Goal: Task Accomplishment & Management: Manage account settings

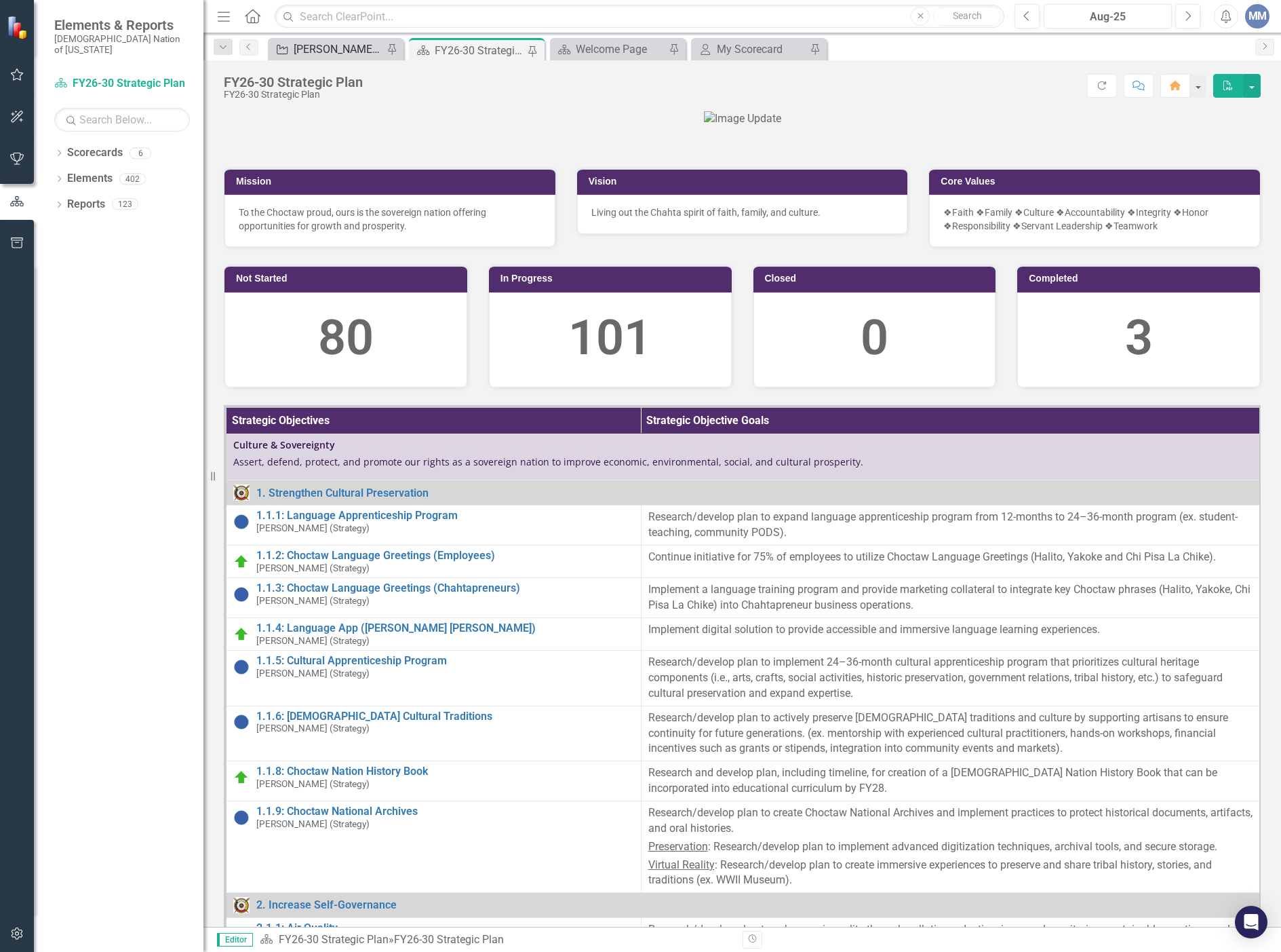
click at [341, 42] on div "[PERSON_NAME] SO's" at bounding box center [338, 49] width 89 height 17
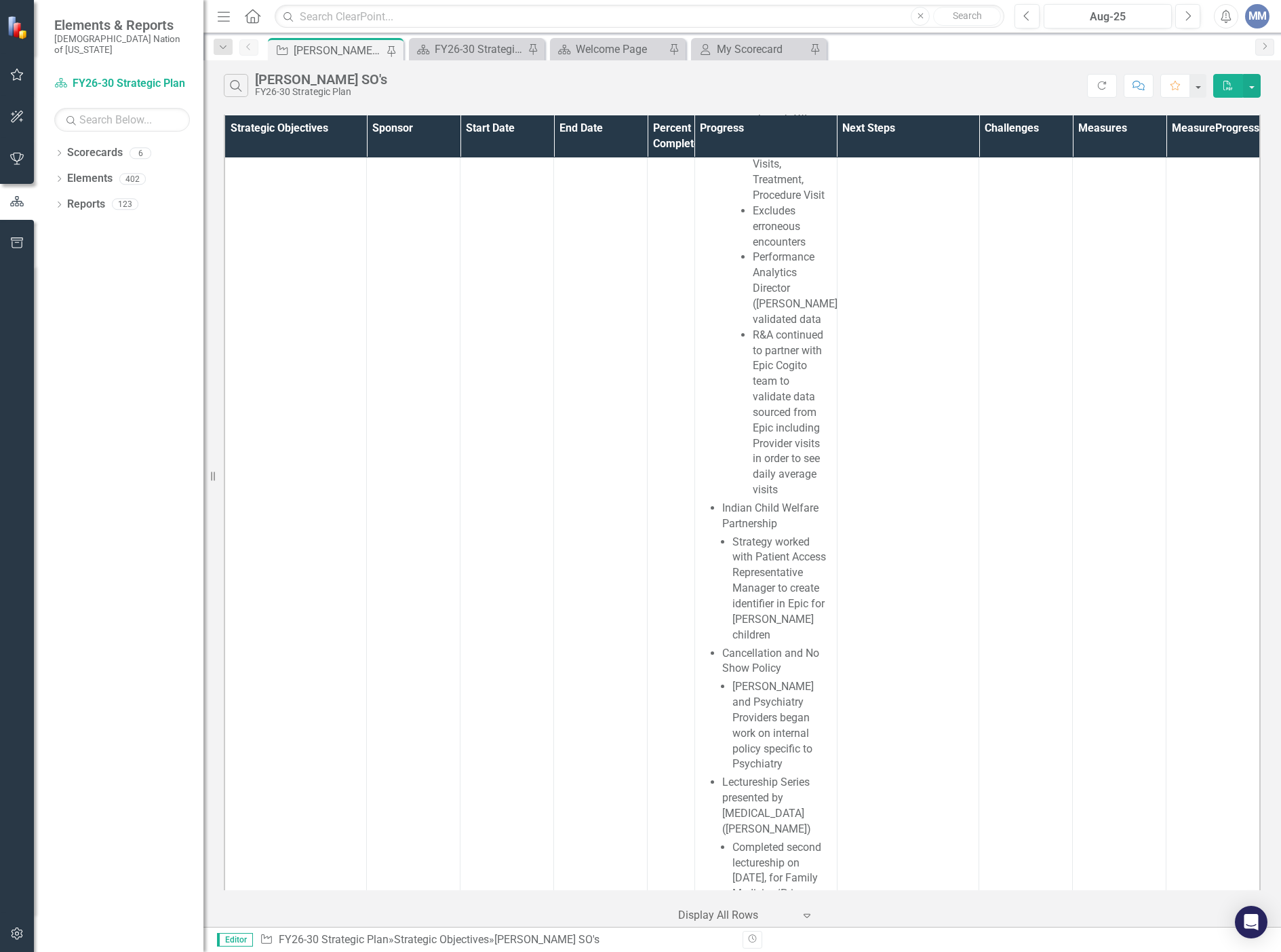
scroll to position [4816, 0]
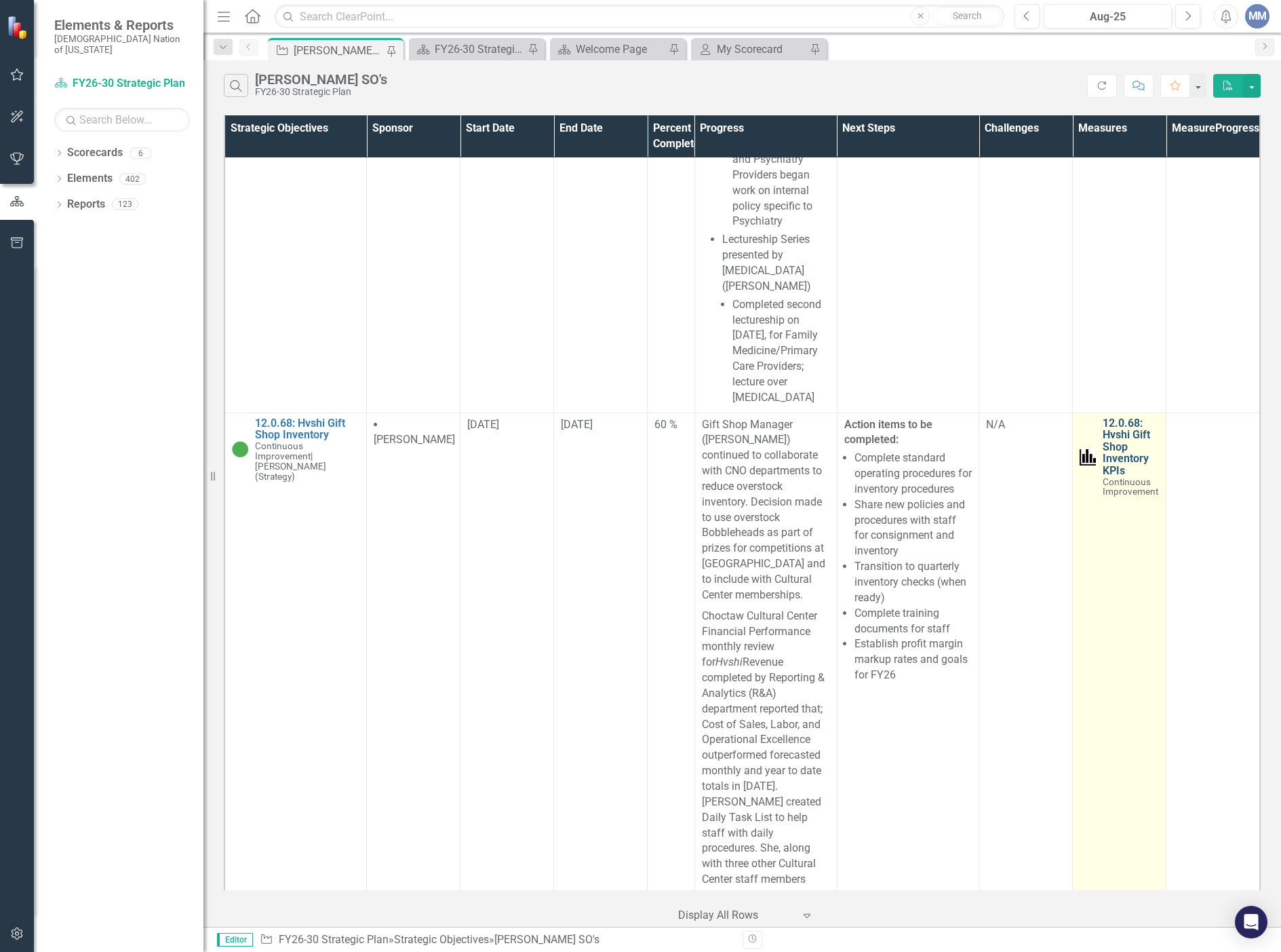
click at [1103, 477] on link "12.0.68: Hvshi Gift Shop Inventory KPIs" at bounding box center [1131, 446] width 56 height 59
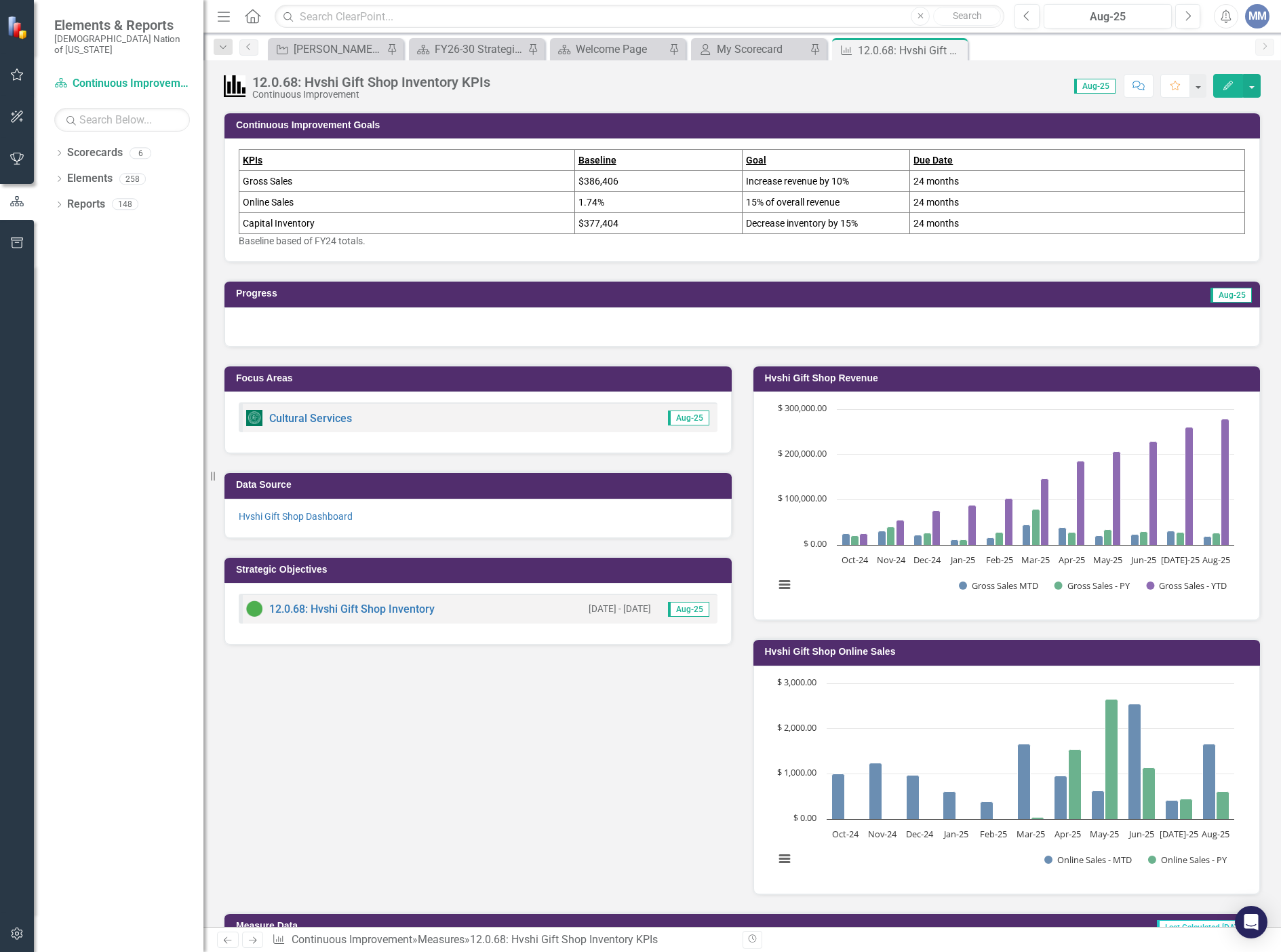
click at [359, 324] on div at bounding box center [742, 327] width 1036 height 39
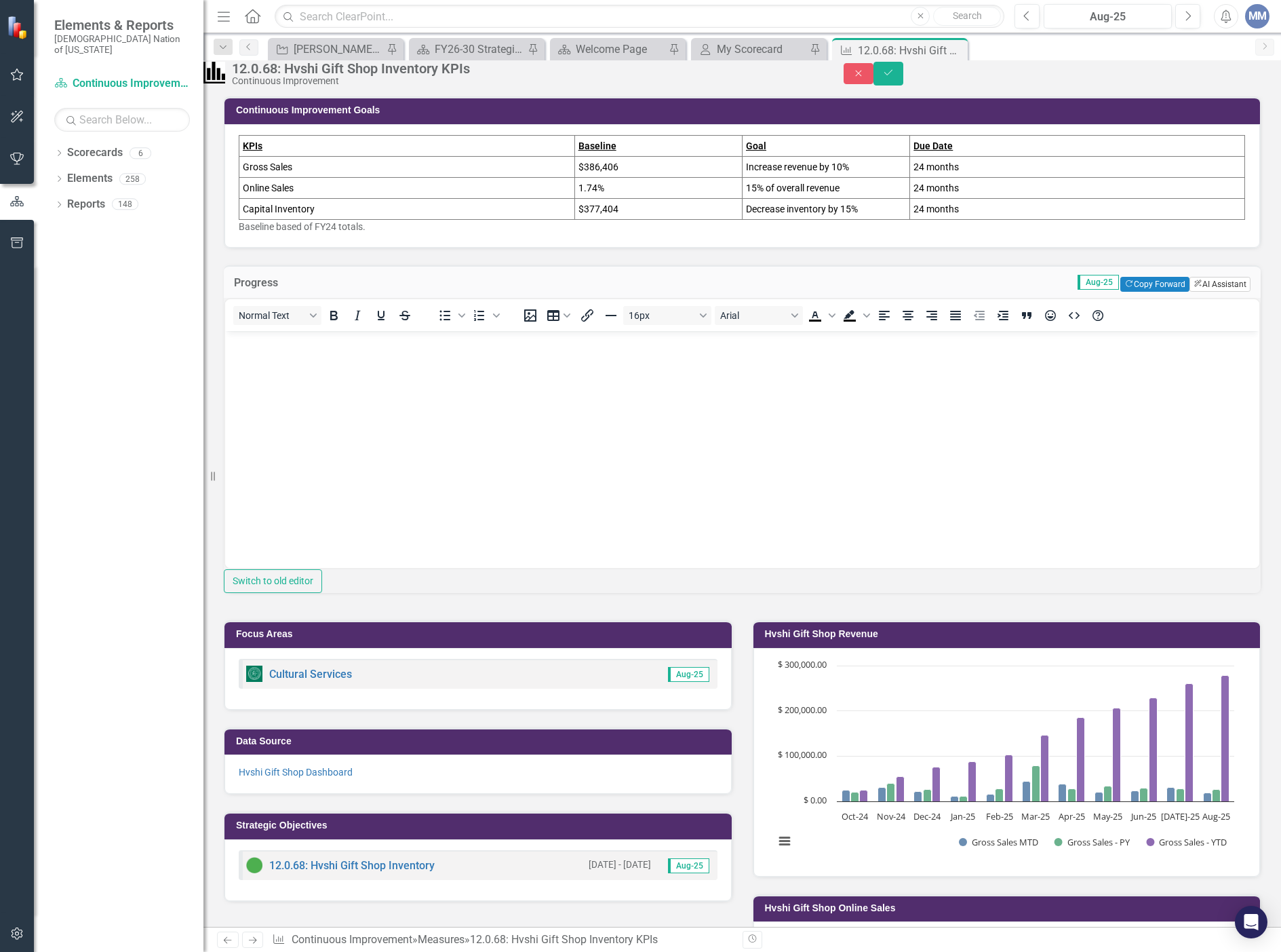
click at [1205, 292] on button "ClearPoint AI AI Assistant" at bounding box center [1219, 284] width 61 height 15
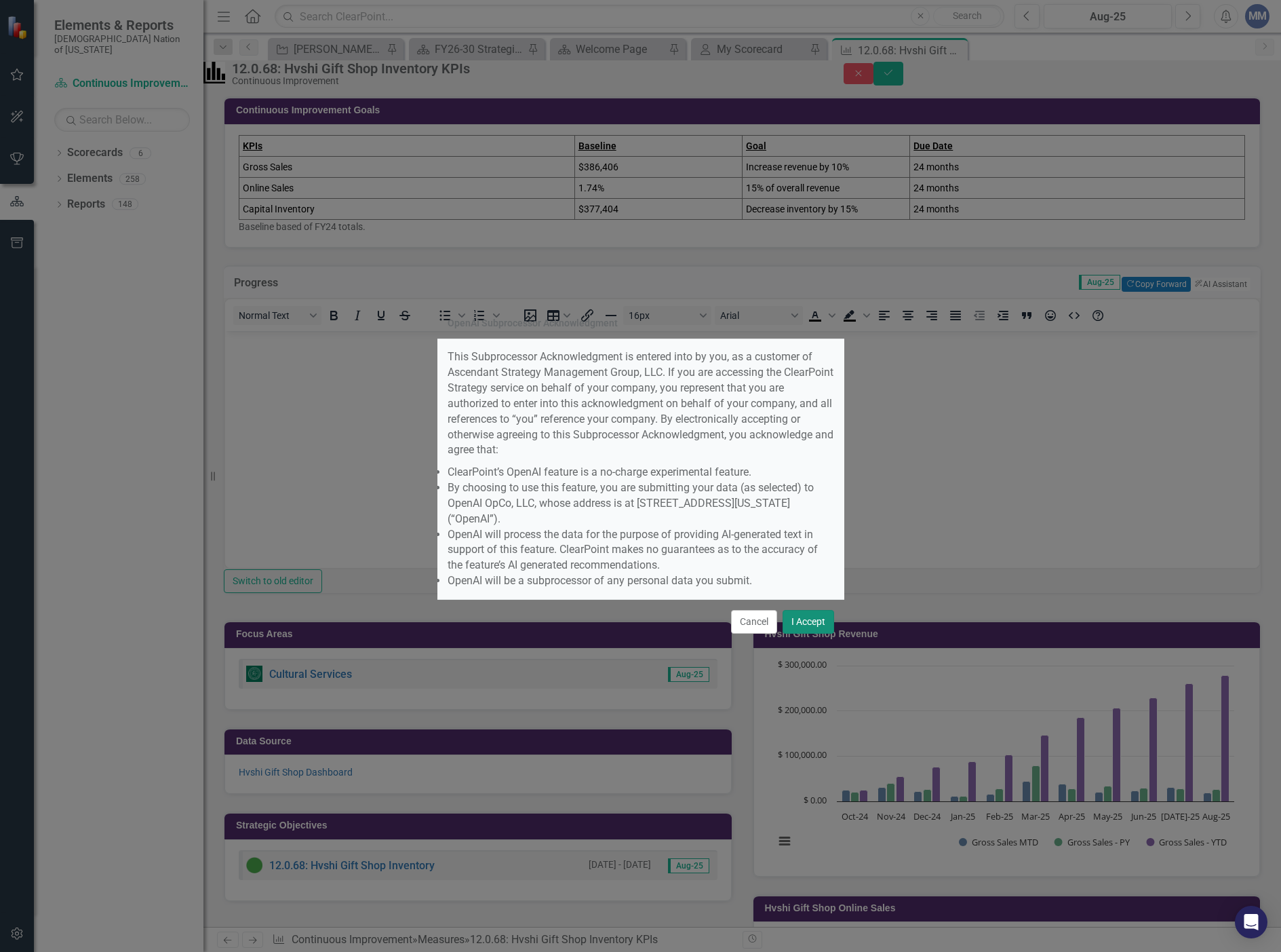
click at [804, 610] on button "I Accept" at bounding box center [808, 621] width 51 height 24
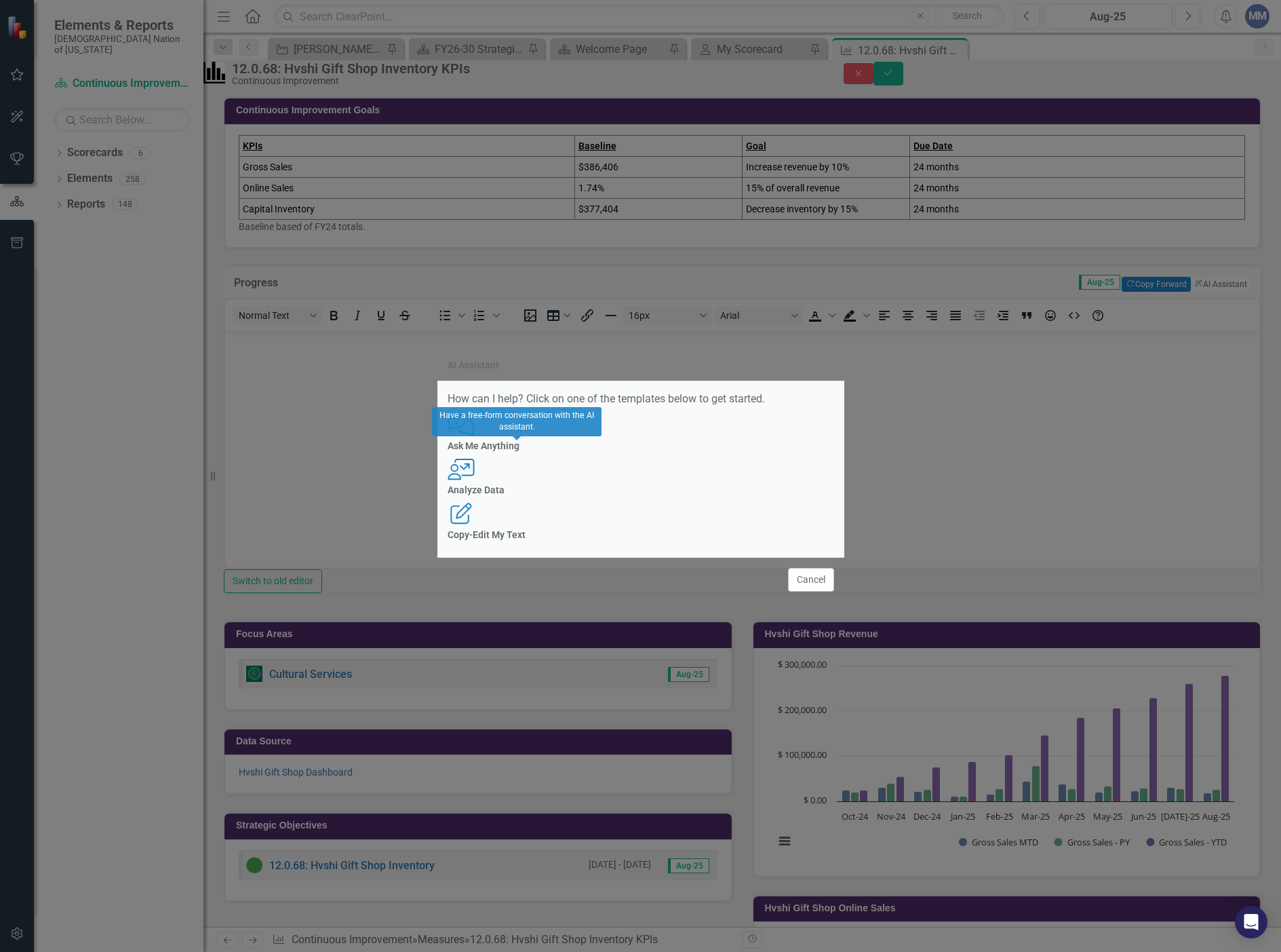
click at [649, 495] on h4 "Analyze Data" at bounding box center [641, 490] width 387 height 11
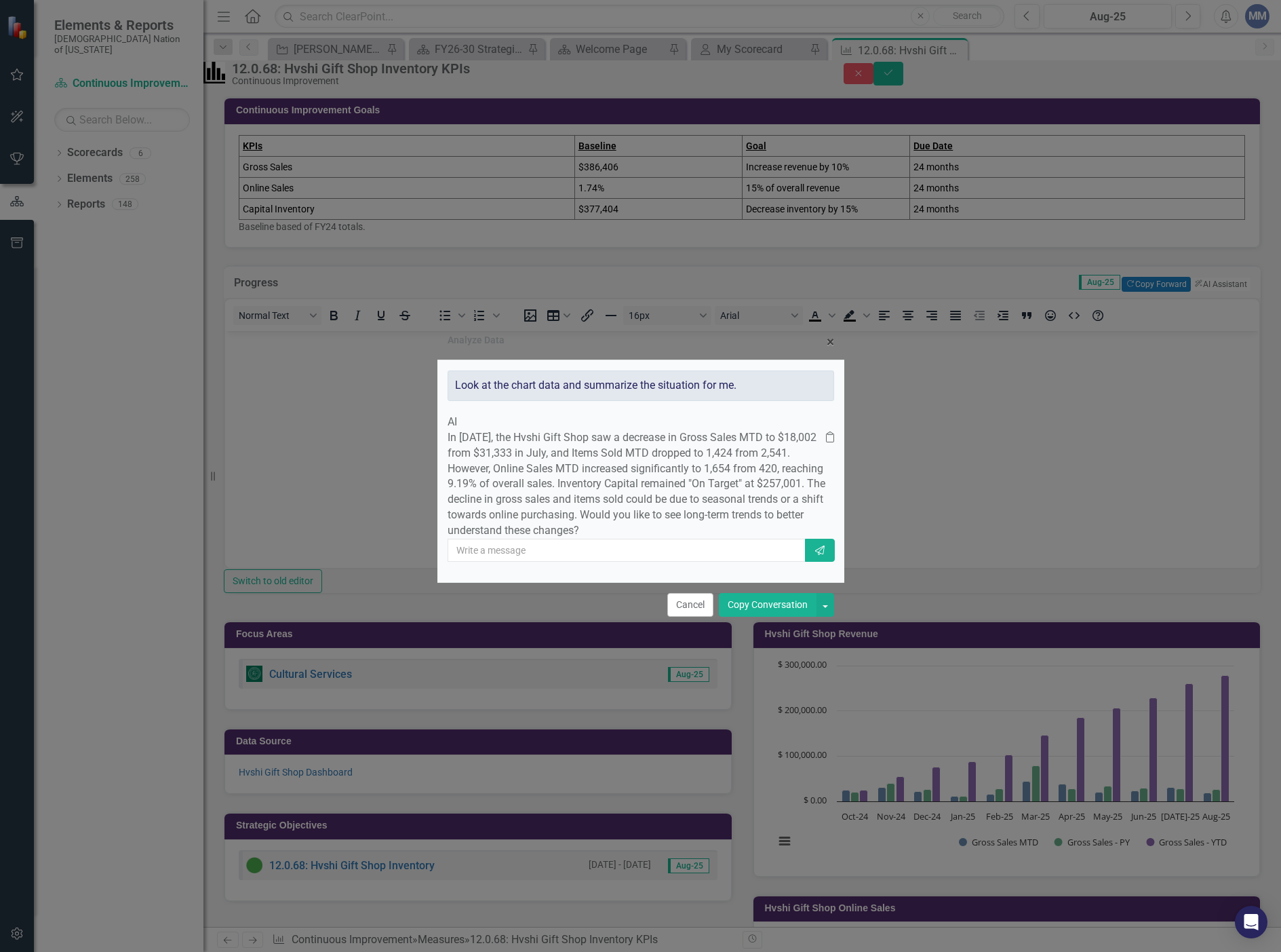
click at [757, 616] on button "Copy Conversation" at bounding box center [767, 604] width 98 height 24
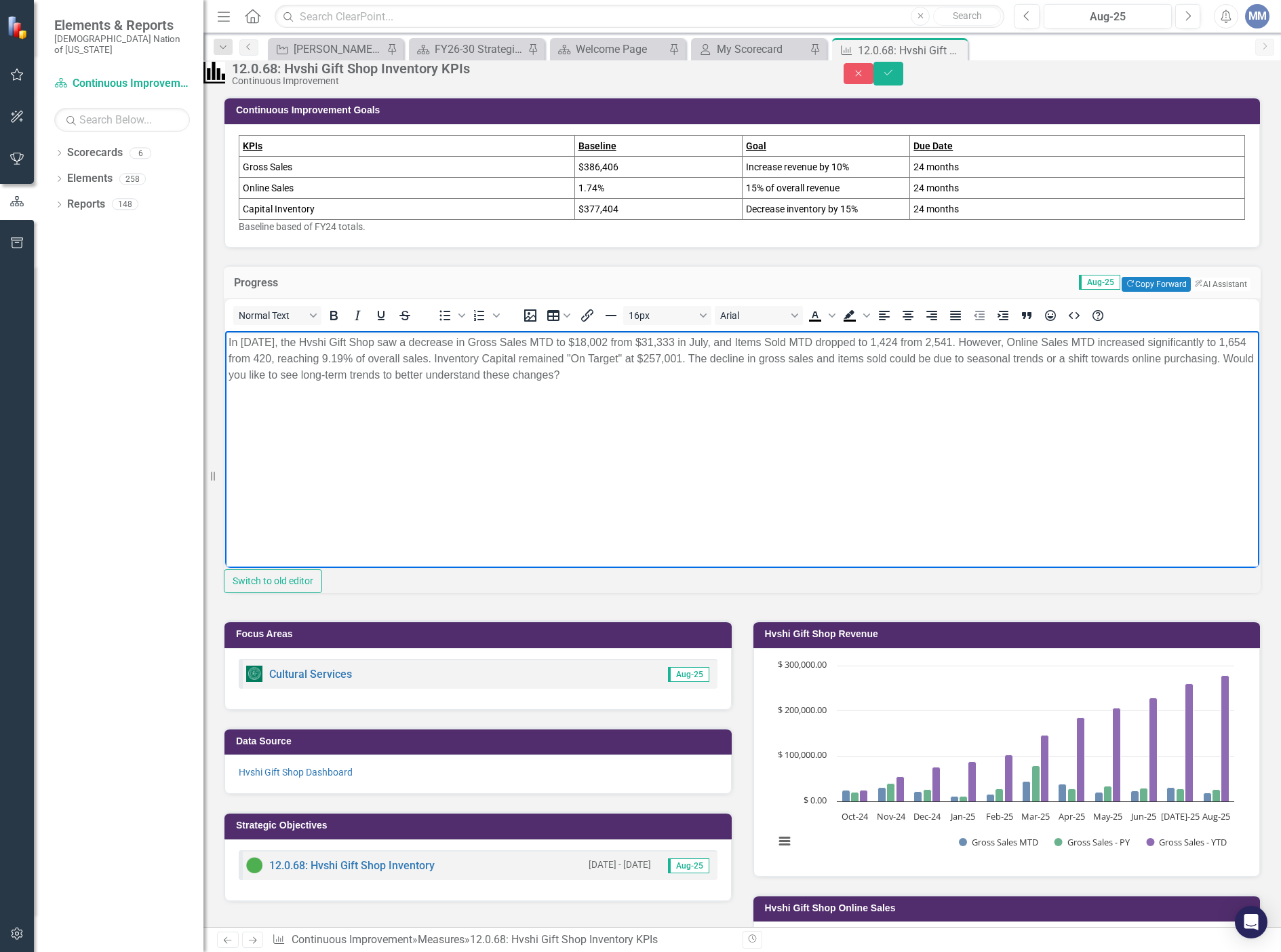
drag, startPoint x: 747, startPoint y: 374, endPoint x: 363, endPoint y: 370, distance: 384.0
click at [363, 370] on p "In [DATE], the Hvshi Gift Shop saw a decrease in Gross Sales MTD to $18,002 fro…" at bounding box center [742, 359] width 1027 height 49
drag, startPoint x: 354, startPoint y: 346, endPoint x: 325, endPoint y: 345, distance: 29.0
click at [325, 345] on p "In [DATE], the Hvshi Gift Shop saw a decrease in Gross Sales MTD to $18,002 fro…" at bounding box center [742, 350] width 1027 height 33
click at [363, 324] on icon "Italic" at bounding box center [358, 315] width 16 height 16
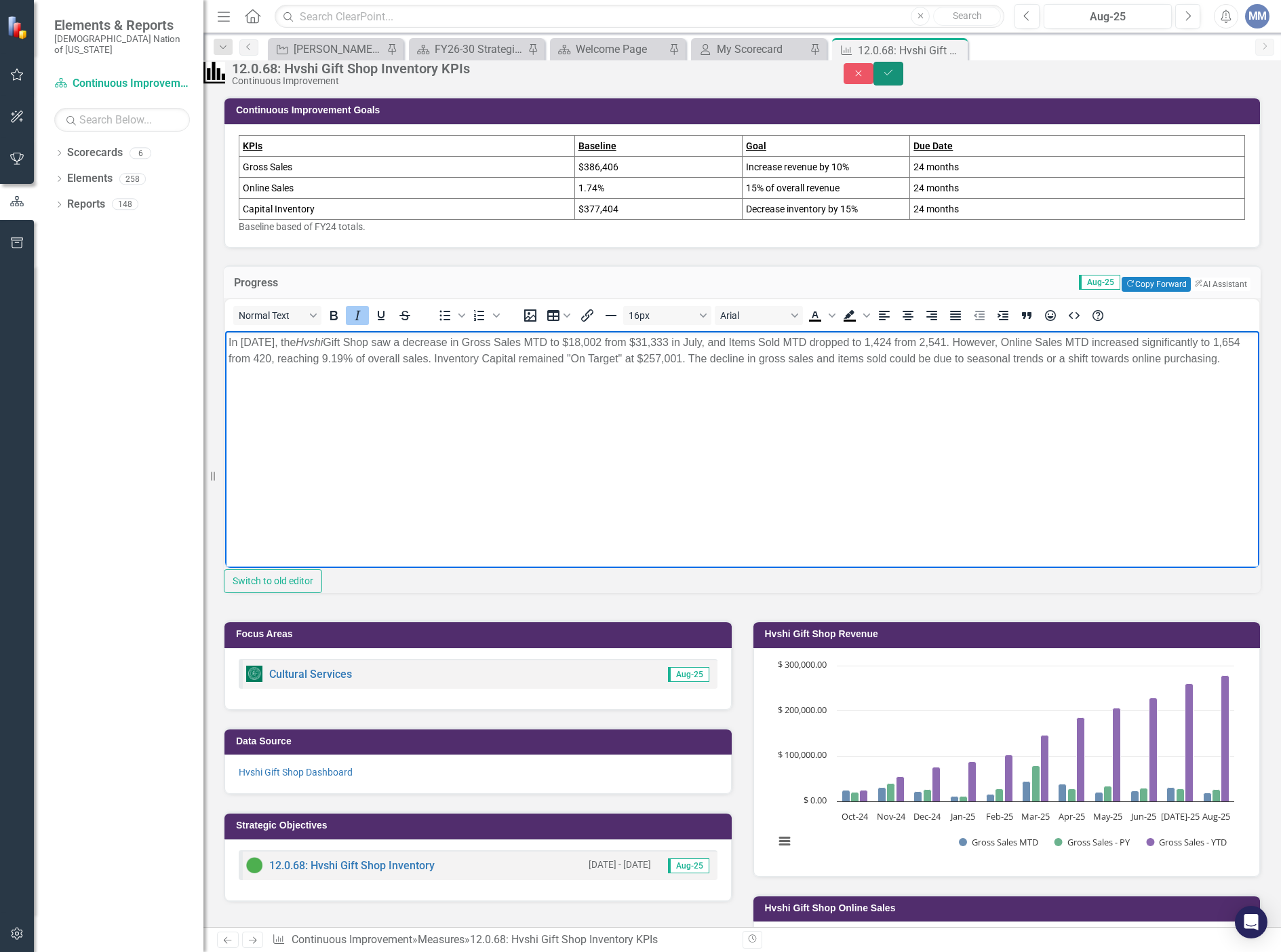
click at [895, 76] on icon "Save" at bounding box center [888, 72] width 12 height 10
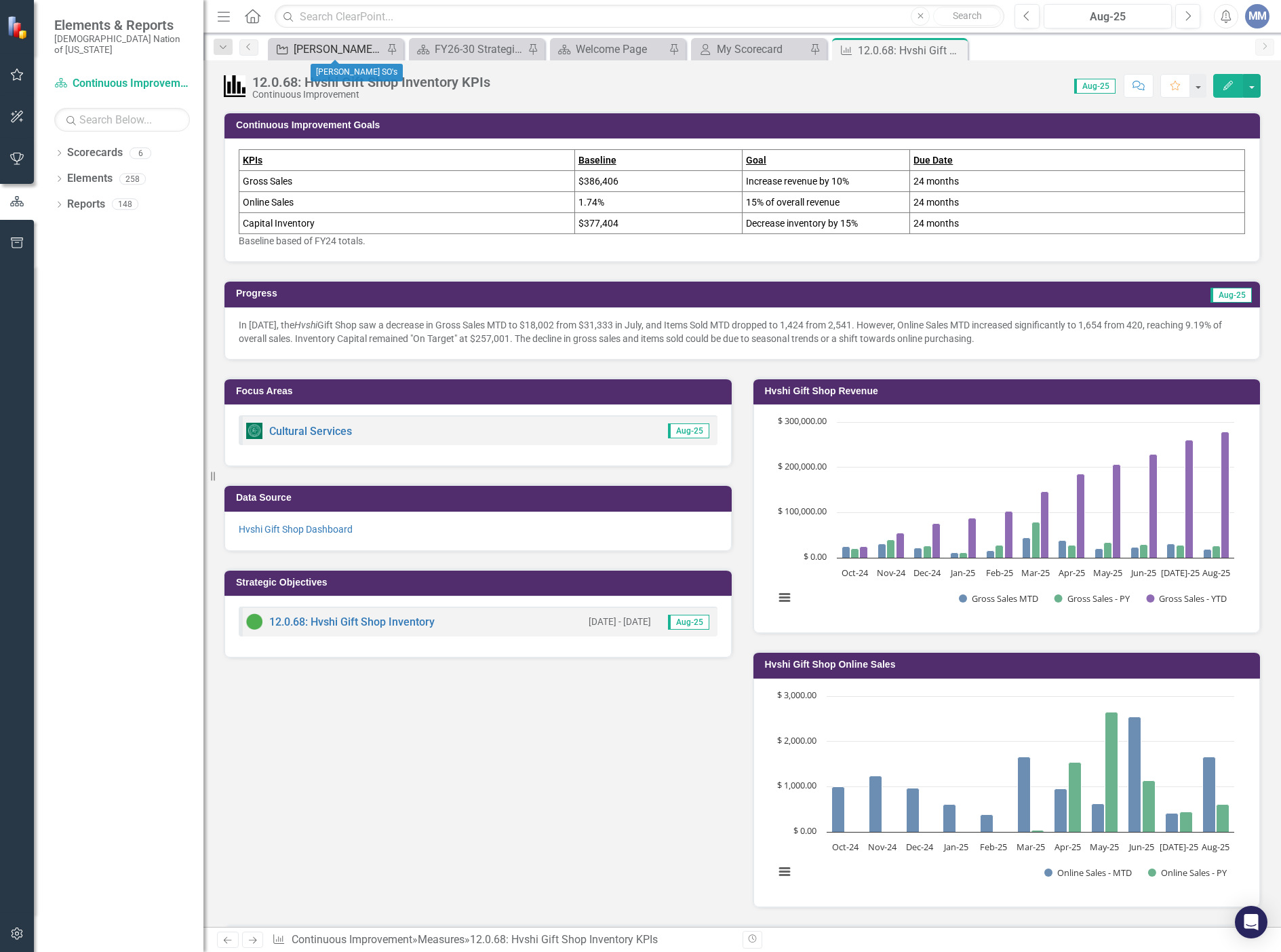
click at [341, 48] on div "[PERSON_NAME] SO's" at bounding box center [338, 49] width 89 height 17
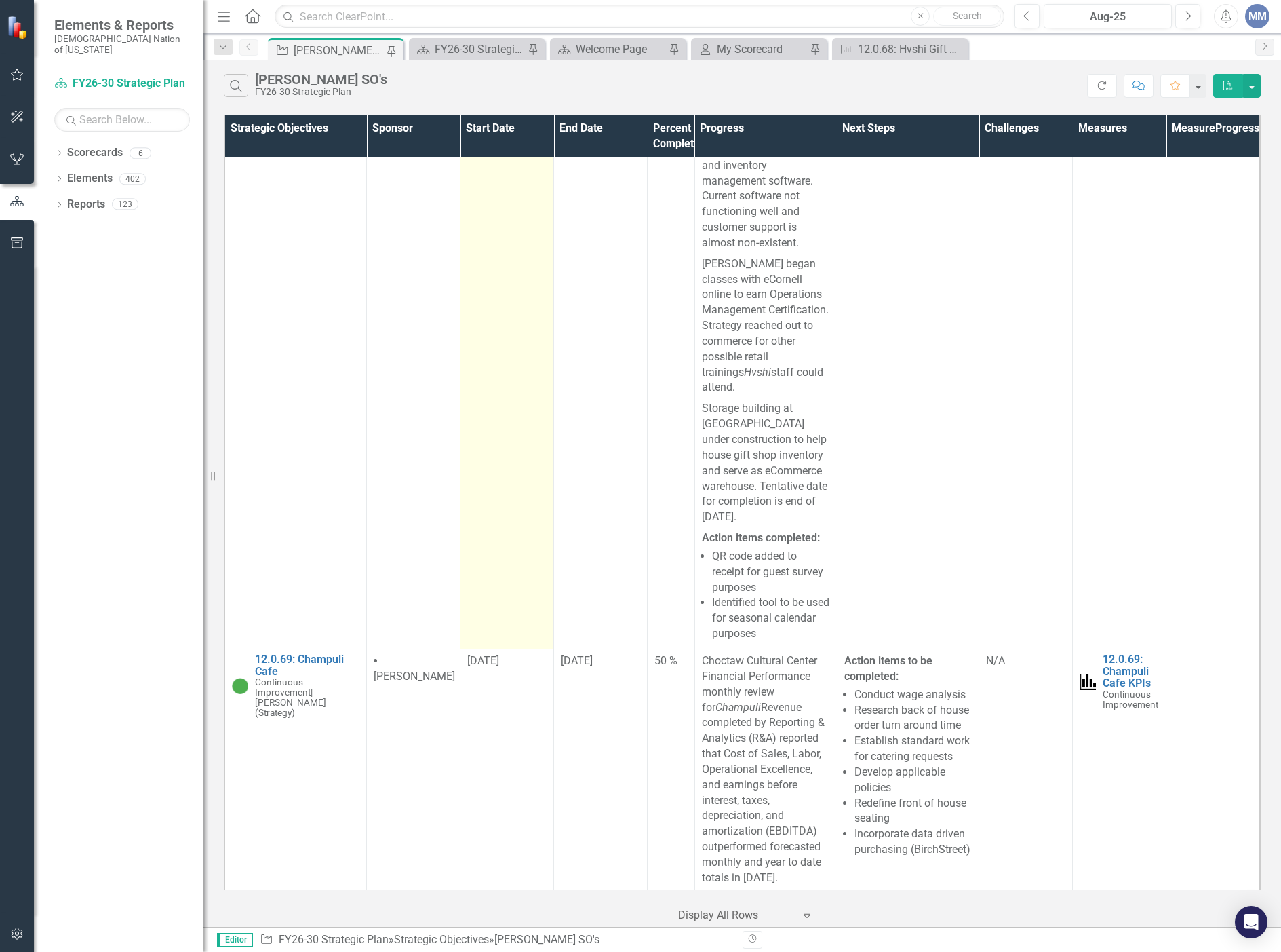
scroll to position [6173, 0]
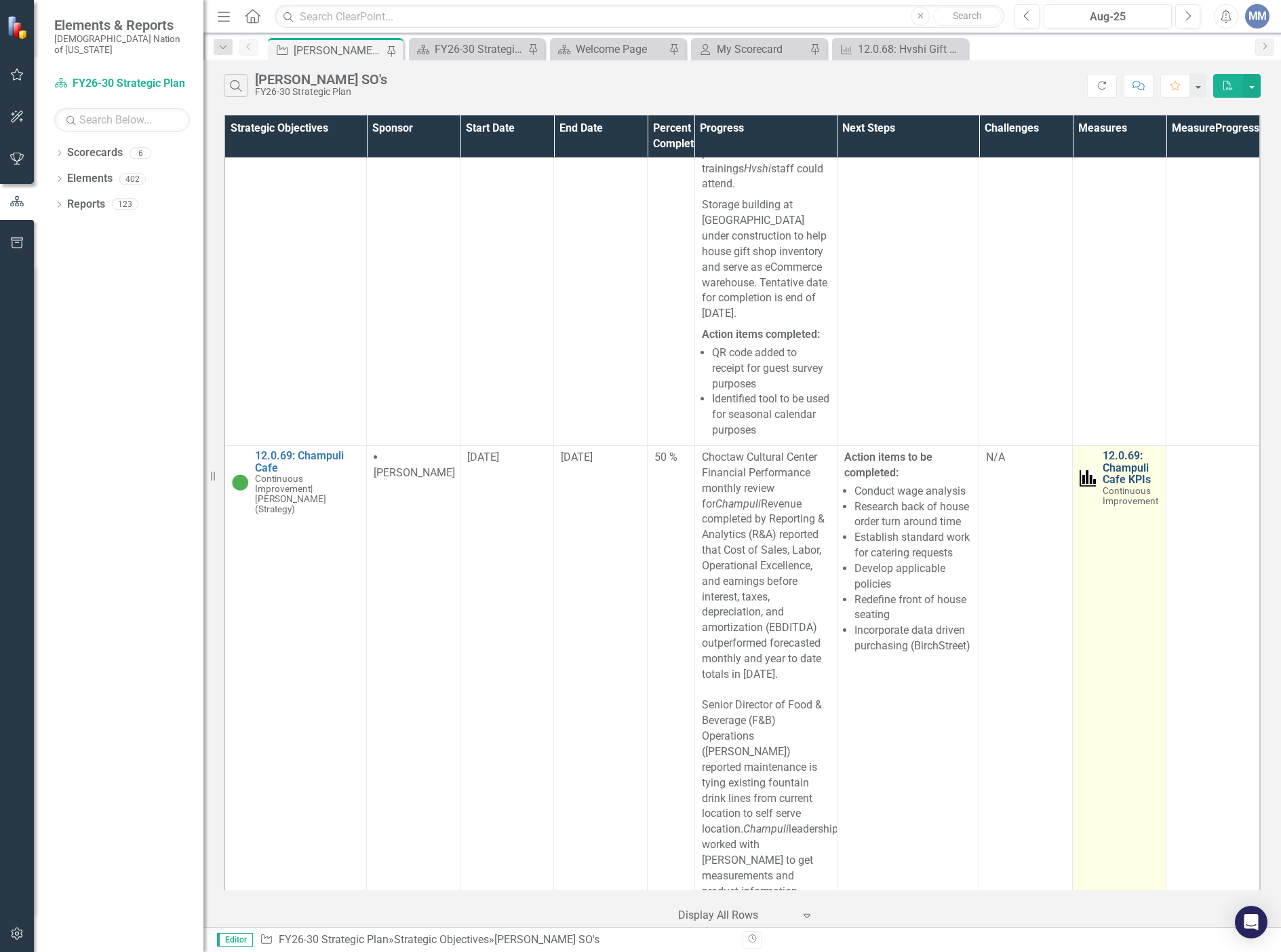
click at [1103, 485] on link "12.0.69: Champuli Cafe KPIs" at bounding box center [1131, 467] width 56 height 36
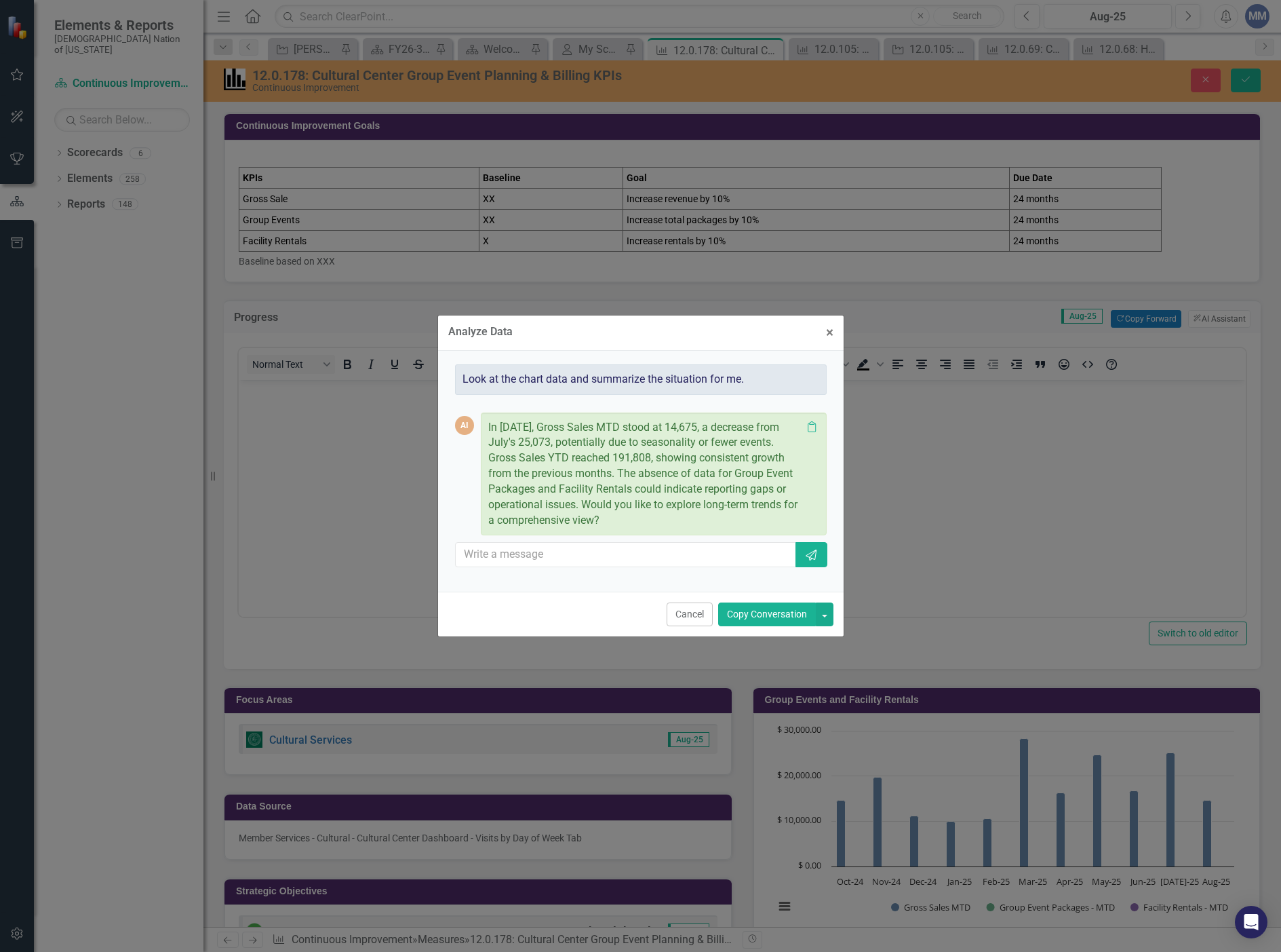
drag, startPoint x: 761, startPoint y: 612, endPoint x: 477, endPoint y: 141, distance: 550.0
click at [761, 612] on button "Copy Conversation" at bounding box center [767, 614] width 98 height 24
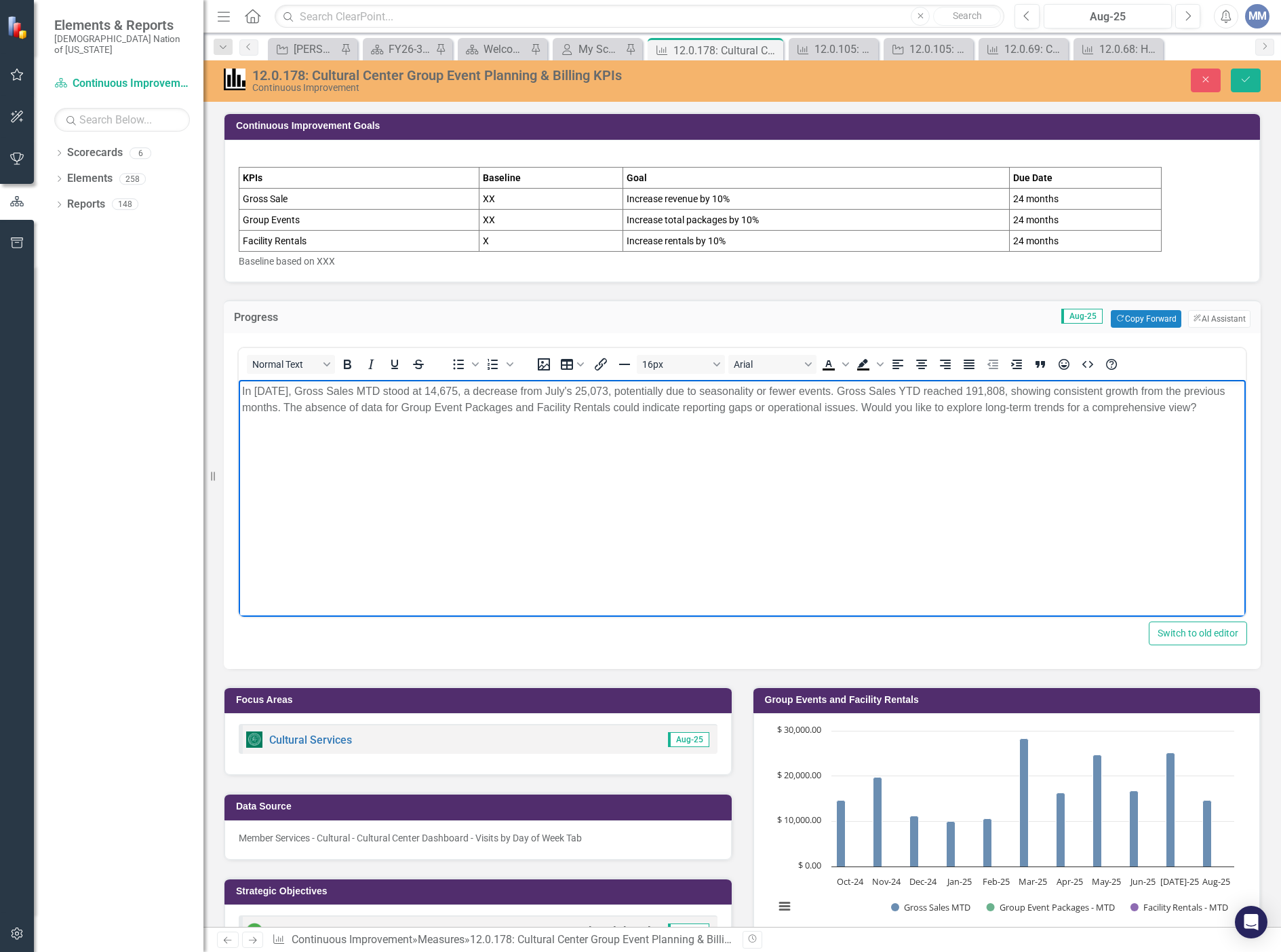
drag, startPoint x: 354, startPoint y: 424, endPoint x: 907, endPoint y: 410, distance: 553.2
click at [907, 410] on p "In August 2025, Gross Sales MTD stood at 14,675, a decrease from July's 25,073,…" at bounding box center [742, 399] width 1001 height 33
click at [1251, 88] on button "Save" at bounding box center [1245, 80] width 30 height 24
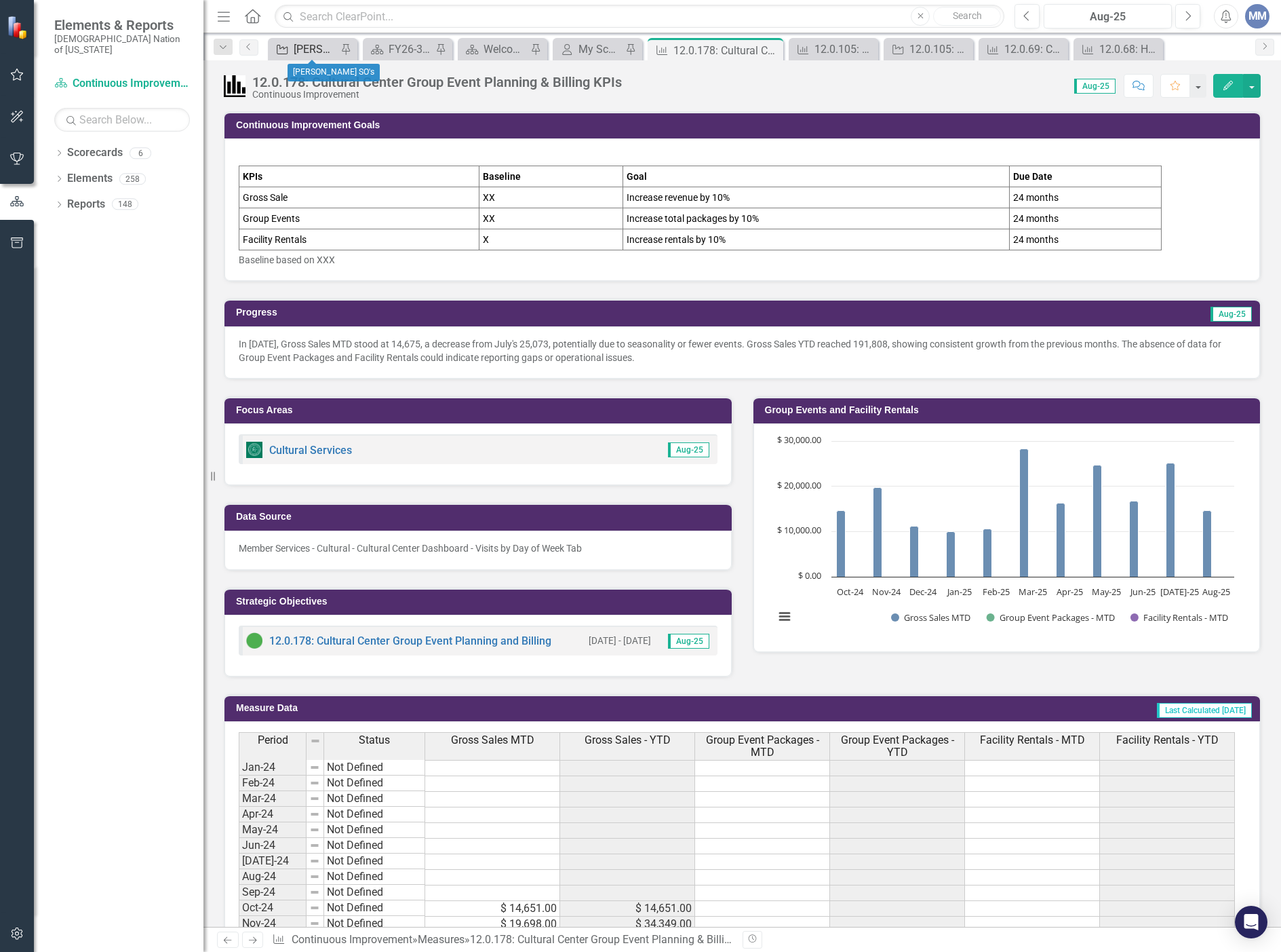
click at [309, 54] on div "[PERSON_NAME] SO's" at bounding box center [315, 49] width 43 height 17
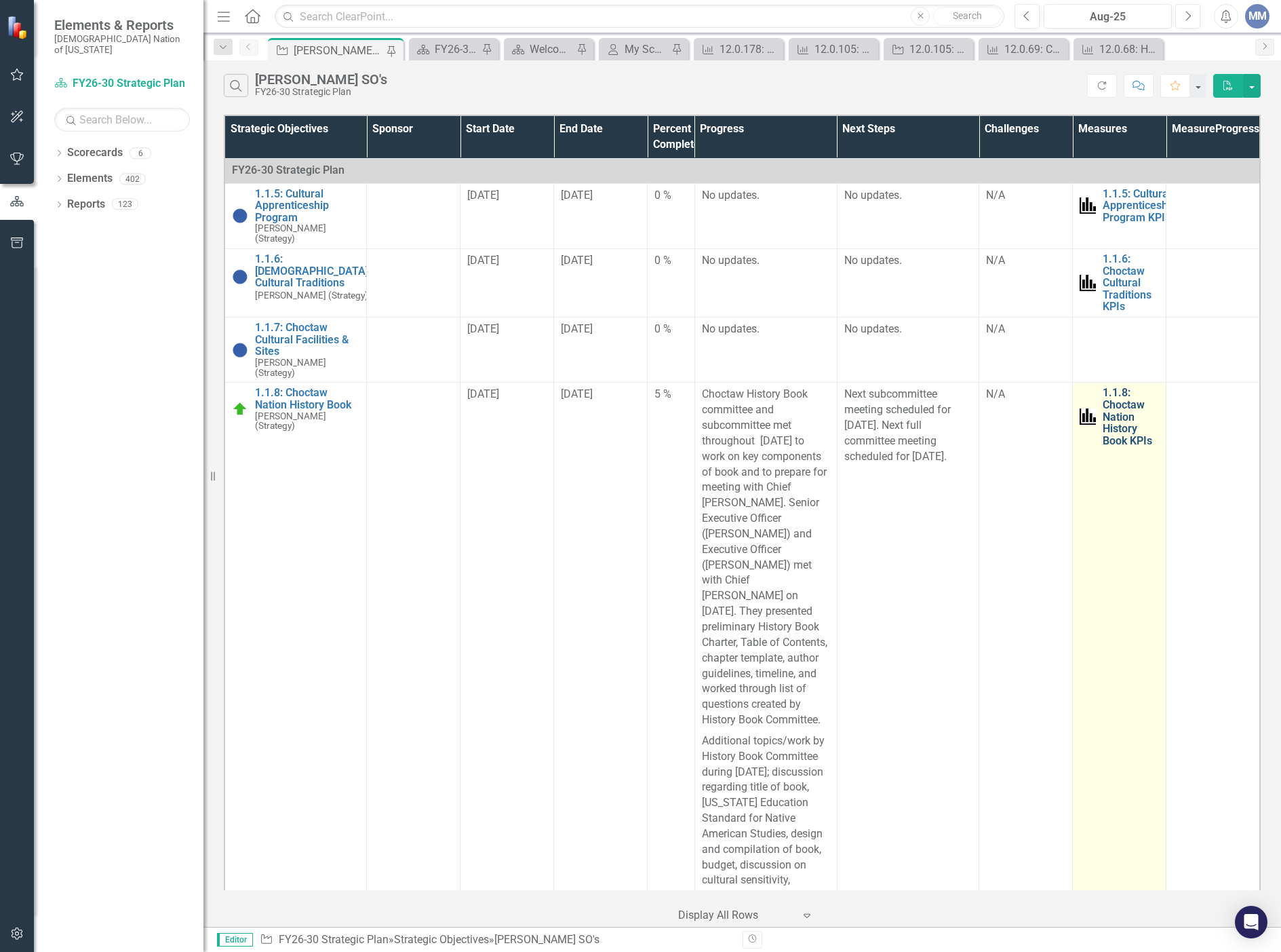
click at [1112, 414] on link "1.1.8: Choctaw Nation History Book KPIs" at bounding box center [1131, 416] width 56 height 59
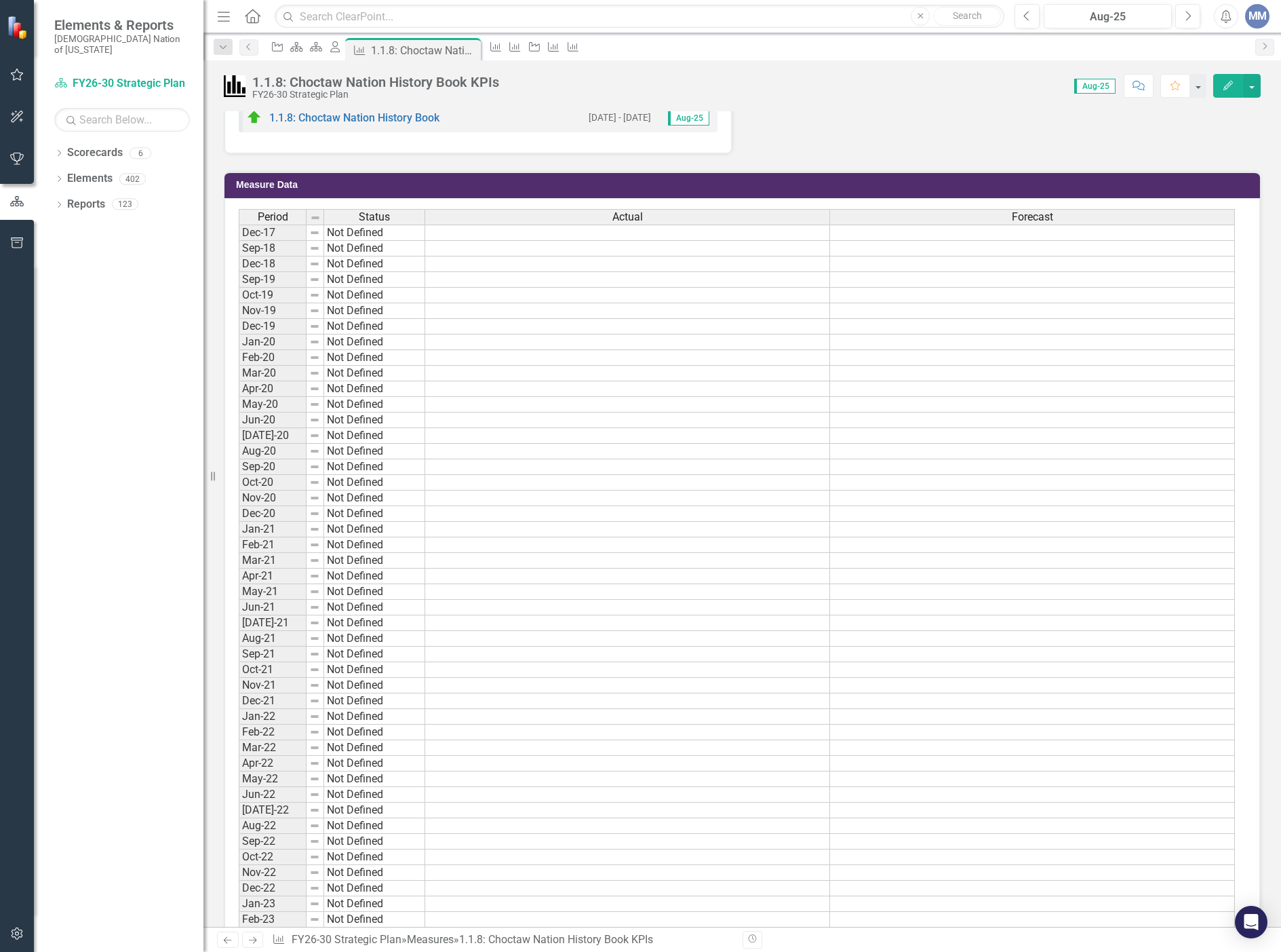
scroll to position [1424, 0]
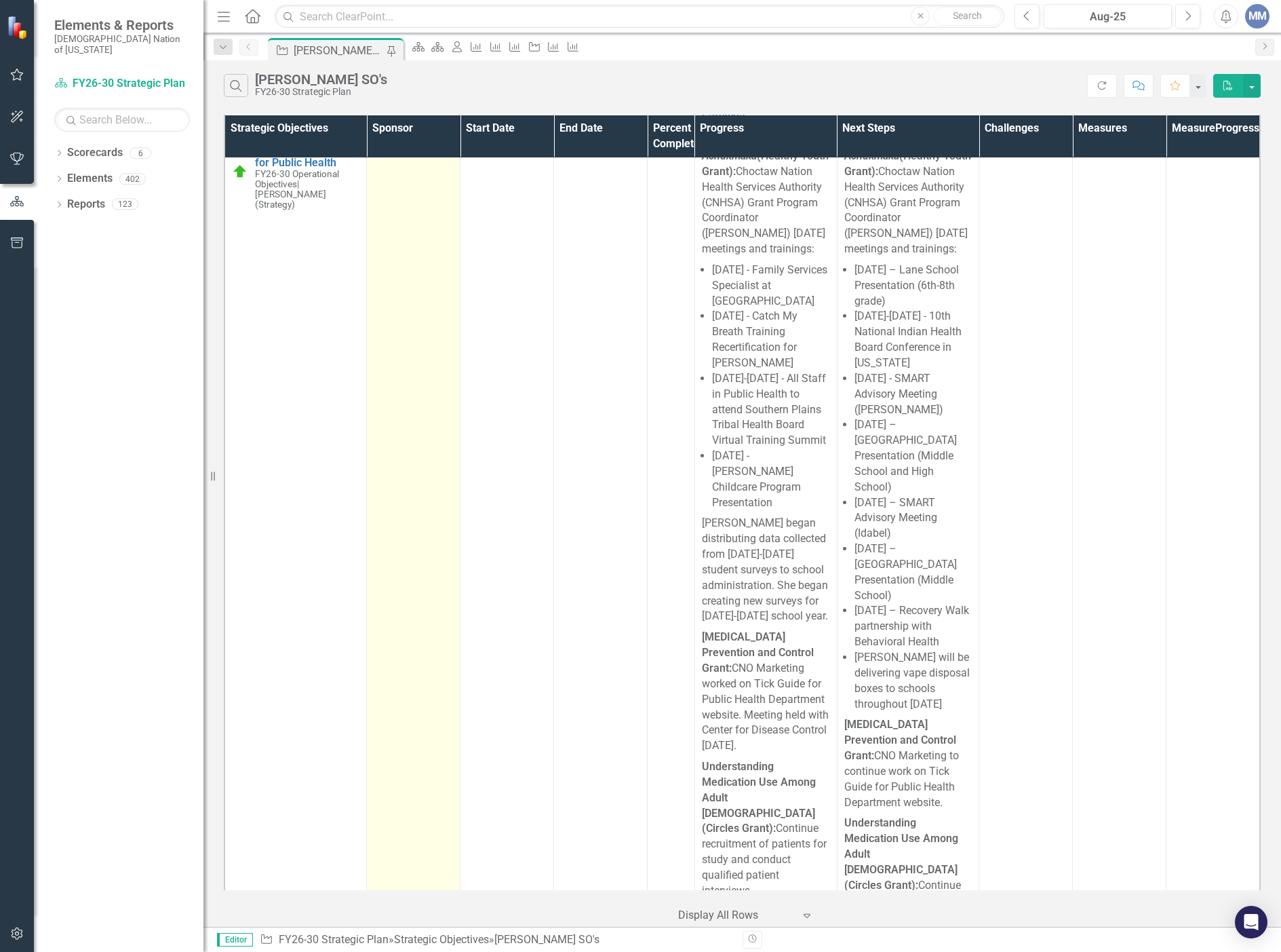
scroll to position [13237, 0]
